Goal: Obtain resource: Obtain resource

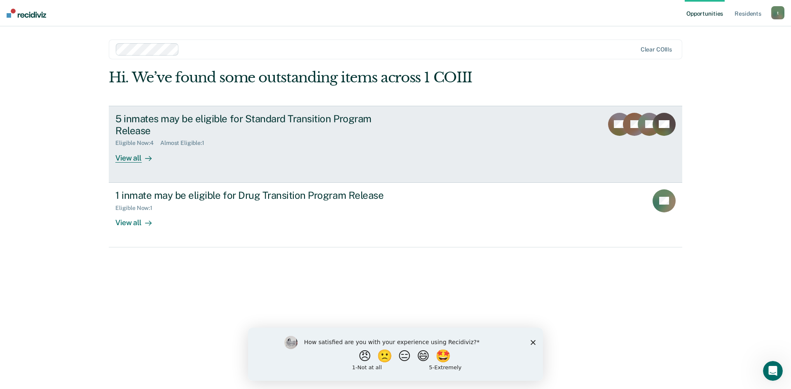
click at [130, 159] on div "View all" at bounding box center [138, 155] width 46 height 16
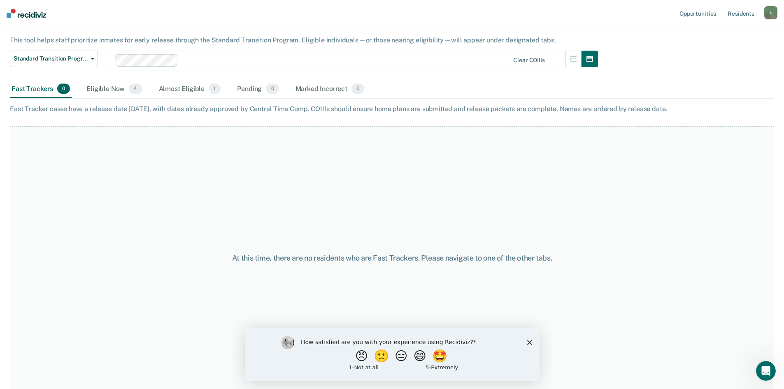
scroll to position [52, 0]
click at [114, 89] on div "Eligible Now 4" at bounding box center [114, 88] width 59 height 18
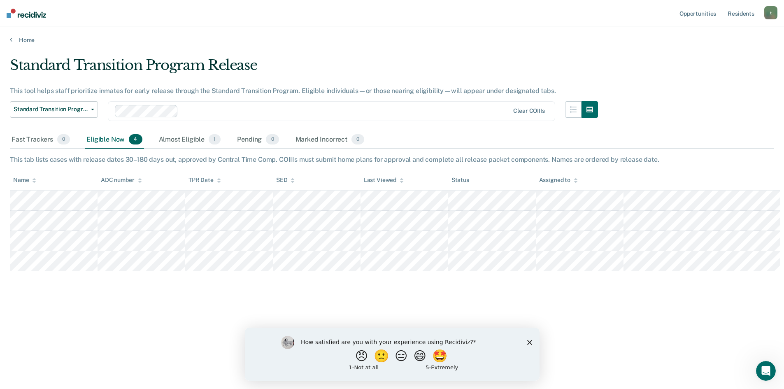
scroll to position [0, 0]
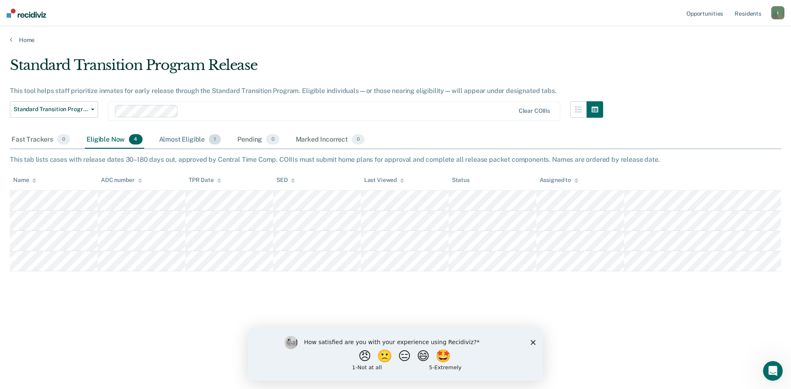
click at [184, 141] on div "Almost Eligible 1" at bounding box center [189, 140] width 65 height 18
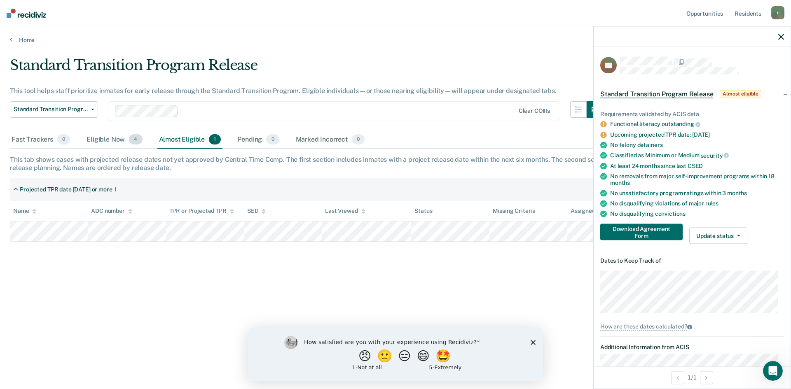
click at [112, 139] on div "Eligible Now 4" at bounding box center [114, 140] width 59 height 18
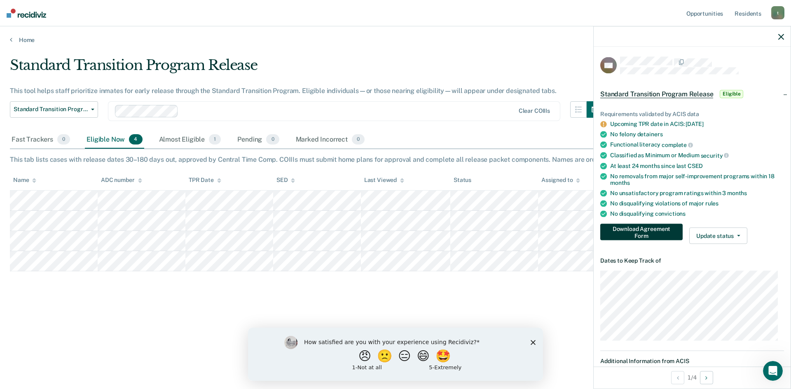
click at [632, 234] on button "Download Agreement Form" at bounding box center [641, 232] width 82 height 16
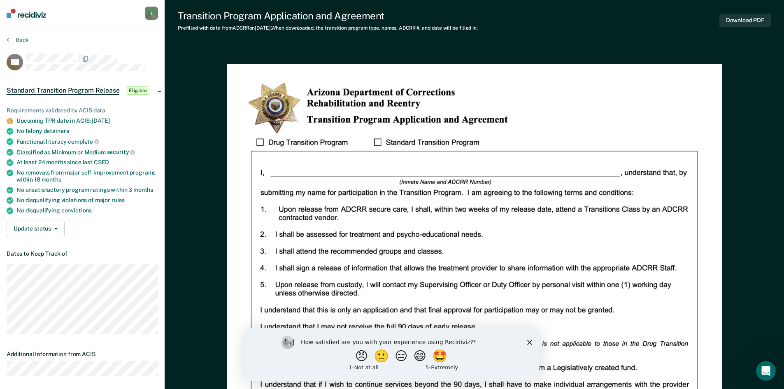
click at [134, 40] on div "Back" at bounding box center [83, 44] width 152 height 17
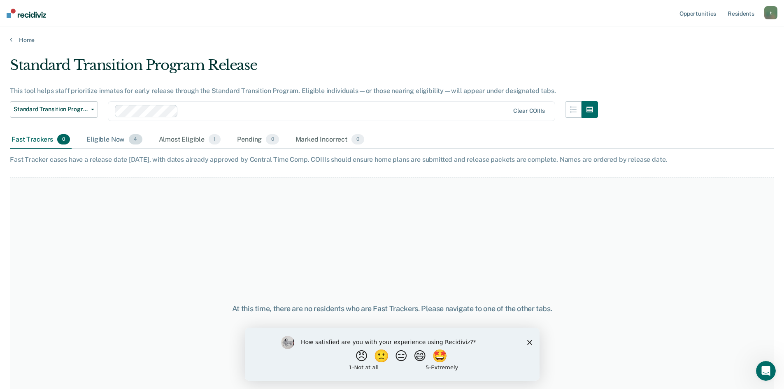
click at [107, 140] on div "Eligible Now 4" at bounding box center [114, 140] width 59 height 18
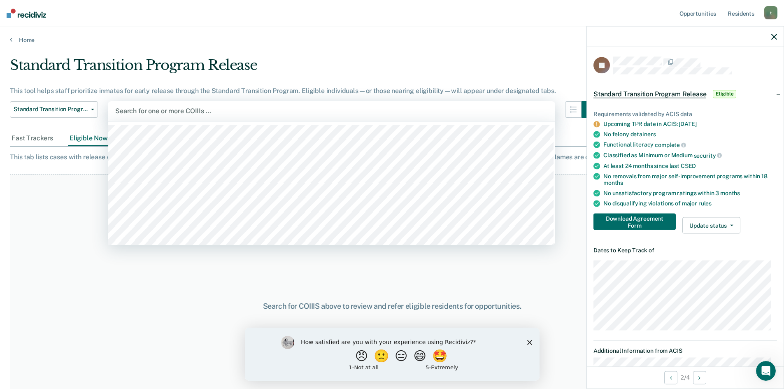
click at [140, 108] on div at bounding box center [331, 110] width 433 height 9
type input "NOW"
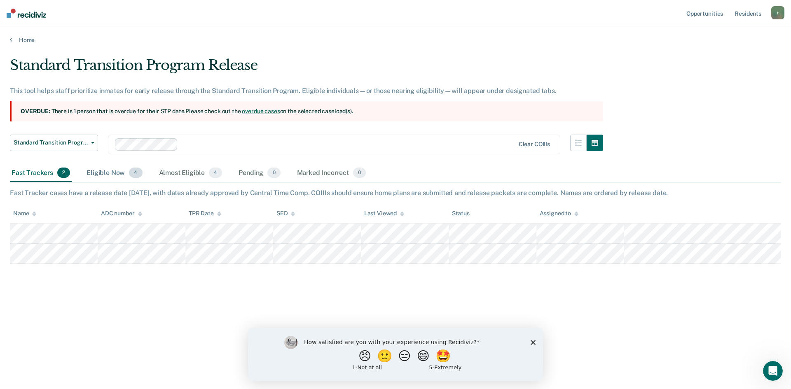
click at [112, 173] on div "Eligible Now 4" at bounding box center [114, 173] width 59 height 18
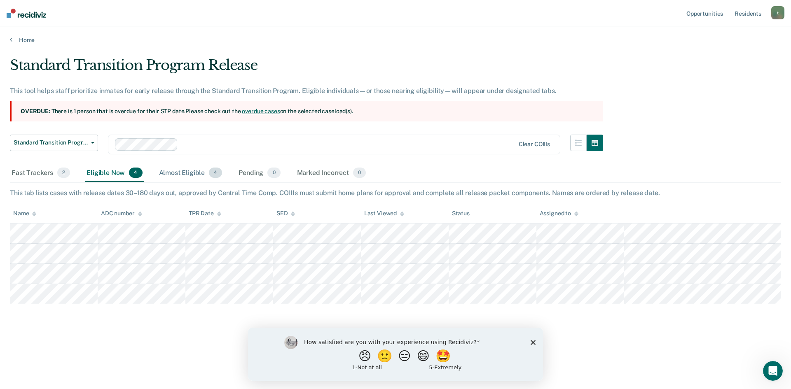
click at [186, 173] on div "Almost Eligible 4" at bounding box center [190, 173] width 67 height 18
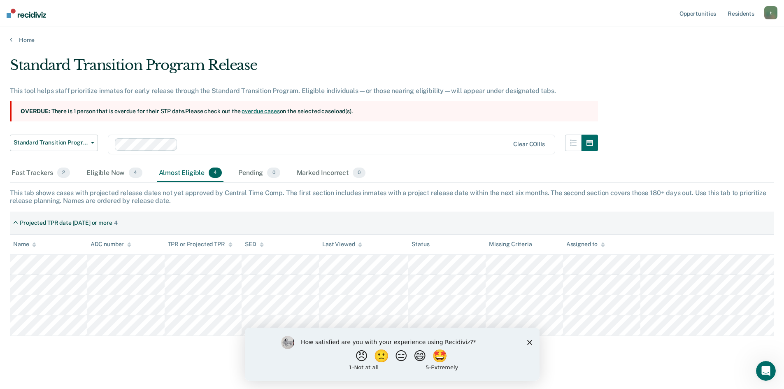
scroll to position [6, 0]
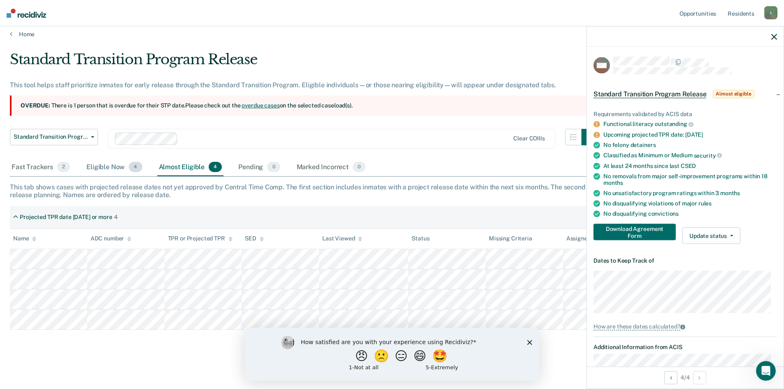
click at [103, 165] on div "Eligible Now 4" at bounding box center [114, 168] width 59 height 18
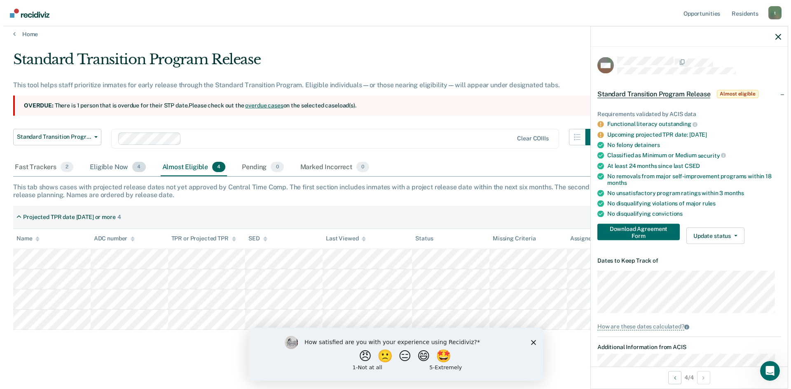
scroll to position [0, 0]
